Goal: Task Accomplishment & Management: Understand process/instructions

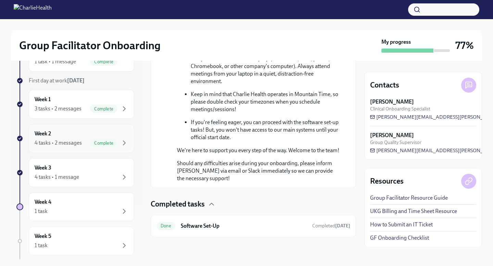
scroll to position [50, 0]
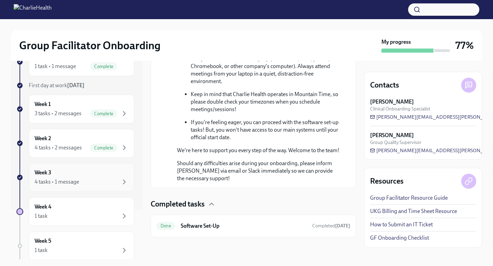
click at [89, 173] on div "Week 3 4 tasks • 1 message" at bounding box center [82, 177] width 94 height 17
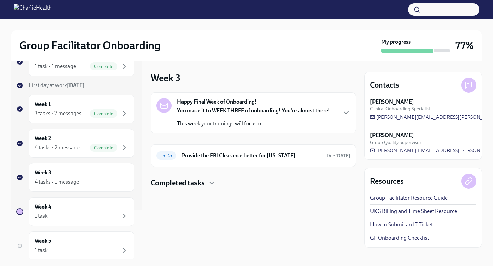
click at [246, 105] on strong "Happy Final Week of Onboarding!" at bounding box center [217, 102] width 80 height 8
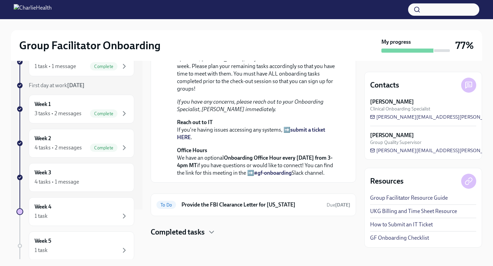
scroll to position [151, 0]
click at [100, 144] on div "Complete" at bounding box center [103, 148] width 27 height 8
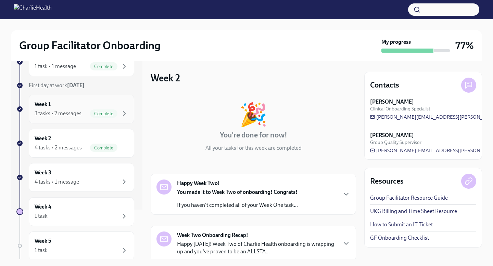
click at [66, 121] on div "Week 1 3 tasks • 2 messages Complete" at bounding box center [81, 109] width 105 height 29
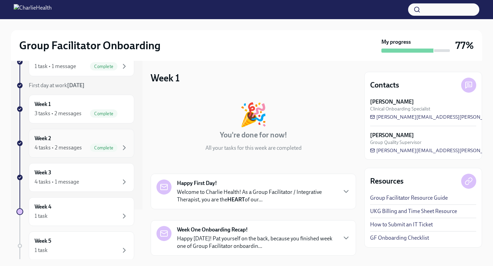
click at [81, 149] on div "4 tasks • 2 messages" at bounding box center [58, 148] width 47 height 8
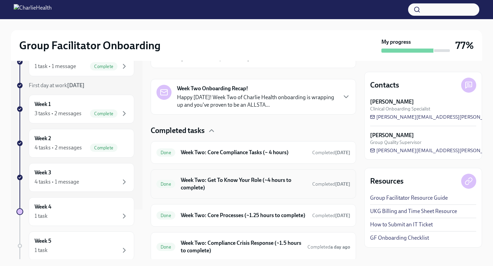
scroll to position [178, 0]
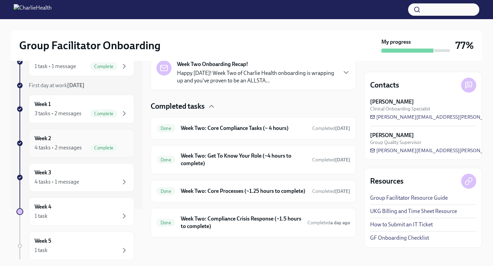
click at [105, 142] on div "Week 2 4 tasks • 2 messages Complete" at bounding box center [82, 143] width 94 height 17
click at [97, 173] on div "Week 3 4 tasks • 1 message" at bounding box center [82, 177] width 94 height 17
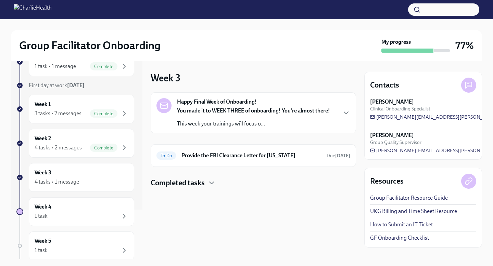
click at [205, 108] on strong "You made it to WEEK THREE of onboarding! You're almost there!" at bounding box center [253, 111] width 153 height 7
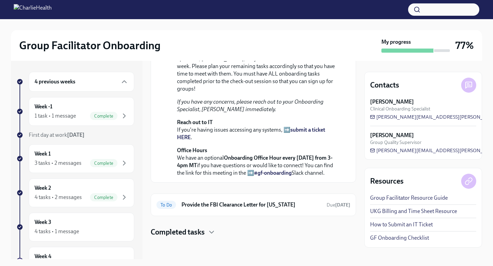
click at [93, 75] on div "4 previous weeks" at bounding box center [81, 82] width 105 height 20
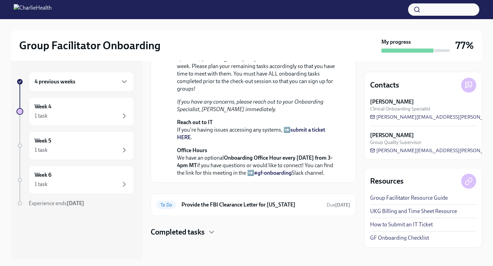
click at [95, 81] on div "4 previous weeks" at bounding box center [82, 82] width 94 height 8
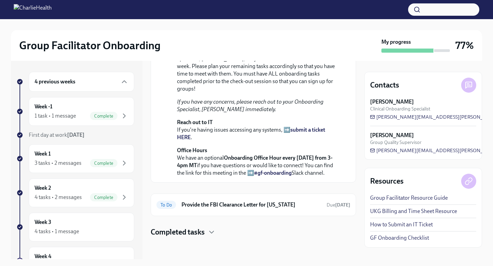
click at [96, 128] on div "4 previous weeks Week -1 1 task • 1 message Complete First day at work [DATE] W…" at bounding box center [75, 228] width 118 height 313
click at [92, 113] on div "Complete" at bounding box center [103, 116] width 27 height 8
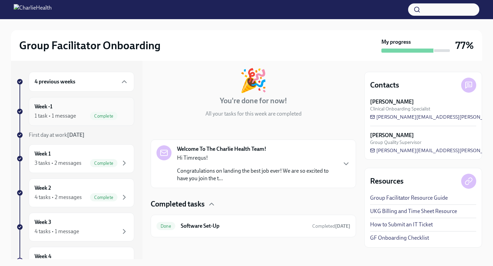
scroll to position [34, 0]
click at [195, 174] on p "Congratulations on landing the best job ever! We are so excited to have you joi…" at bounding box center [257, 174] width 160 height 15
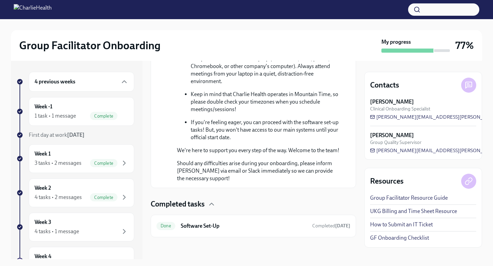
scroll to position [433, 0]
click at [230, 228] on h6 "Software Set-Up" at bounding box center [244, 227] width 126 height 8
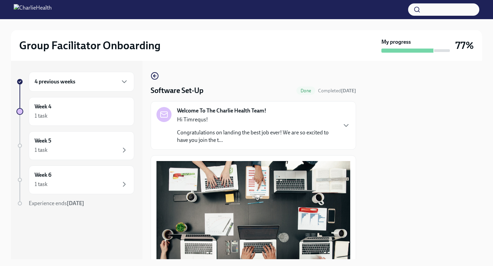
click at [203, 118] on p "Hi Timrequs!" at bounding box center [257, 120] width 160 height 8
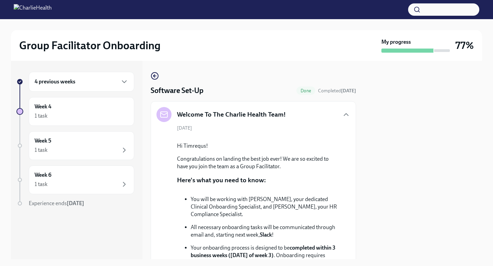
click at [112, 90] on div "4 previous weeks" at bounding box center [81, 82] width 105 height 20
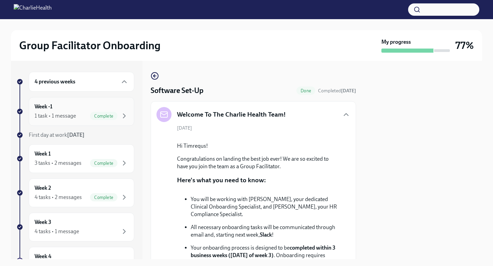
click at [95, 116] on span "Complete" at bounding box center [103, 116] width 27 height 5
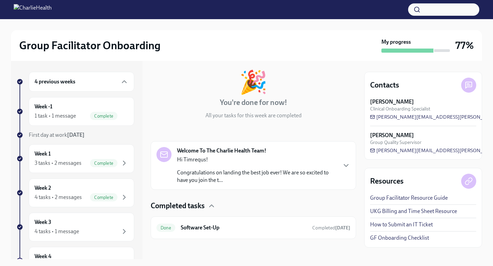
scroll to position [34, 0]
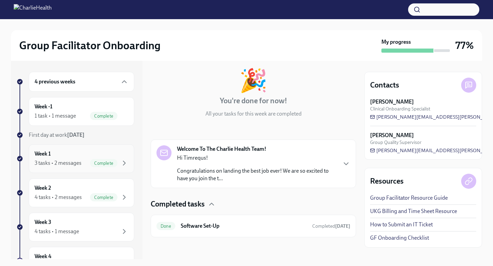
click at [113, 162] on span "Complete" at bounding box center [103, 163] width 27 height 5
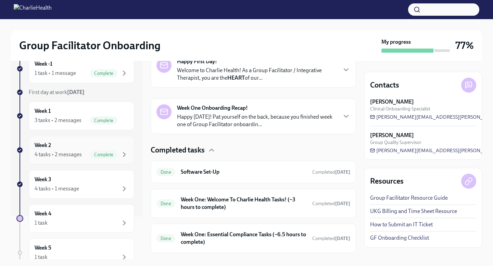
scroll to position [42, 0]
click at [84, 141] on div "Week 2 4 tasks • 2 messages Complete" at bounding box center [81, 151] width 105 height 29
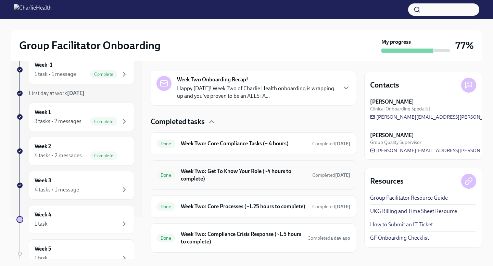
scroll to position [165, 0]
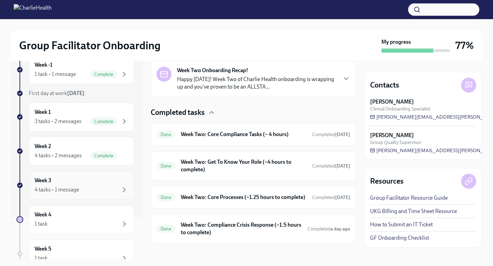
click at [98, 177] on div "Week 3 4 tasks • 1 message" at bounding box center [82, 185] width 94 height 17
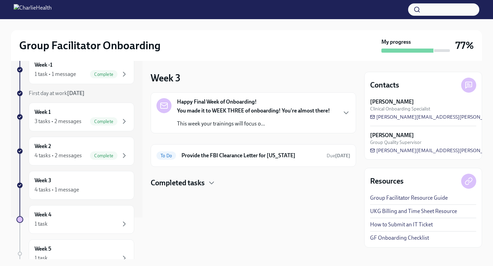
click at [219, 120] on p "This week your trainings will focus o..." at bounding box center [253, 124] width 153 height 8
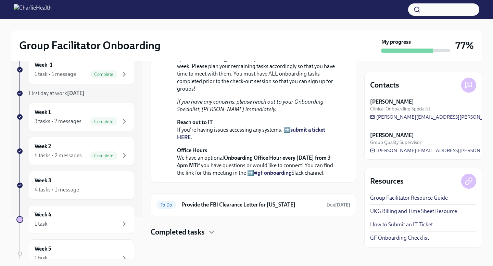
scroll to position [218, 0]
click at [80, 165] on div "4 previous weeks Week -1 1 task • 1 message Complete First day at work [DATE] W…" at bounding box center [75, 186] width 118 height 313
click at [84, 161] on div "Week 2 4 tasks • 2 messages Complete" at bounding box center [81, 151] width 105 height 29
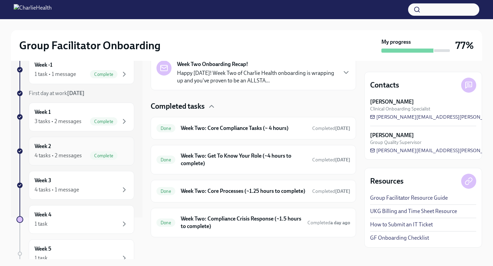
scroll to position [178, 0]
click at [237, 193] on h6 "Week Two: Core Processes (~1.25 hours to complete)" at bounding box center [244, 192] width 126 height 8
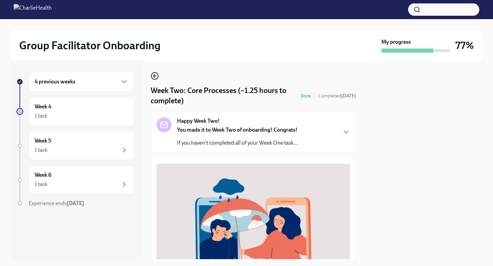
click at [158, 79] on icon "button" at bounding box center [155, 76] width 8 height 8
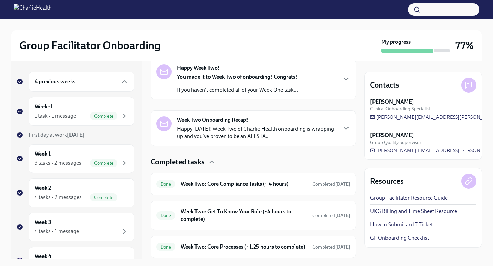
scroll to position [160, 0]
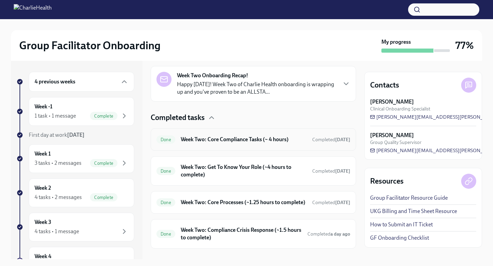
click at [255, 134] on div "Done Week Two: Core Compliance Tasks (~ 4 hours) Completed [DATE]" at bounding box center [254, 139] width 194 height 11
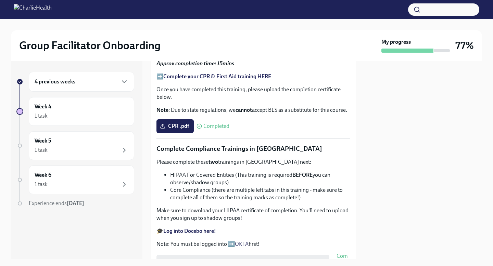
scroll to position [195, 0]
